Goal: Use online tool/utility

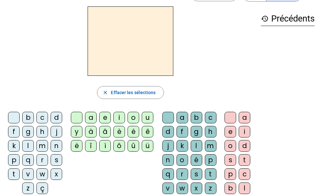
scroll to position [20, 0]
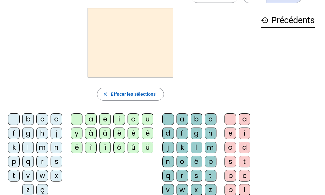
click at [88, 119] on div "a" at bounding box center [91, 120] width 12 height 12
click at [43, 147] on div "m" at bounding box center [42, 148] width 12 height 12
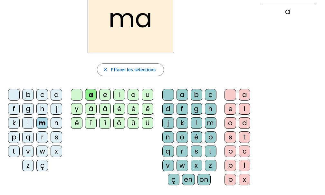
scroll to position [47, 0]
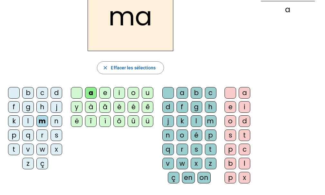
click at [194, 122] on div "l" at bounding box center [196, 122] width 12 height 12
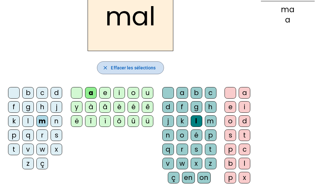
click at [118, 70] on span "Effacer les sélections" at bounding box center [133, 68] width 45 height 8
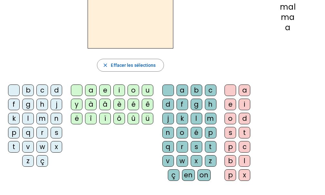
scroll to position [51, 0]
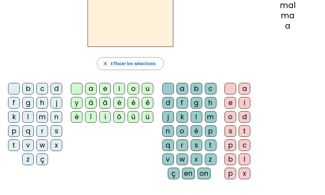
click at [243, 88] on div "a" at bounding box center [244, 89] width 12 height 12
click at [212, 116] on div "m" at bounding box center [211, 117] width 12 height 12
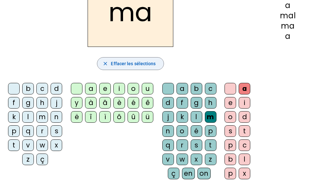
click at [123, 62] on span "Effacer les sélections" at bounding box center [133, 64] width 45 height 8
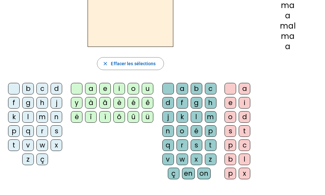
click at [90, 89] on div "a" at bounding box center [91, 89] width 12 height 12
click at [39, 118] on div "m" at bounding box center [42, 117] width 12 height 12
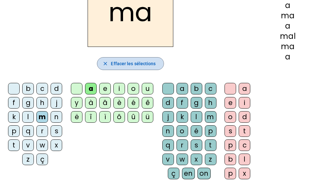
click at [118, 65] on span "Effacer les sélections" at bounding box center [133, 64] width 45 height 8
